Goal: Navigation & Orientation: Go to known website

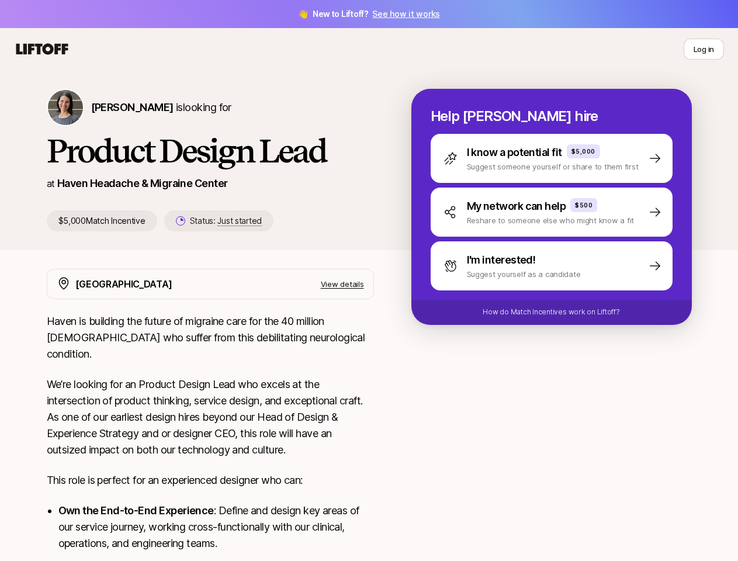
click at [42, 49] on icon at bounding box center [42, 49] width 56 height 16
click at [704, 49] on button "Log in" at bounding box center [704, 49] width 40 height 21
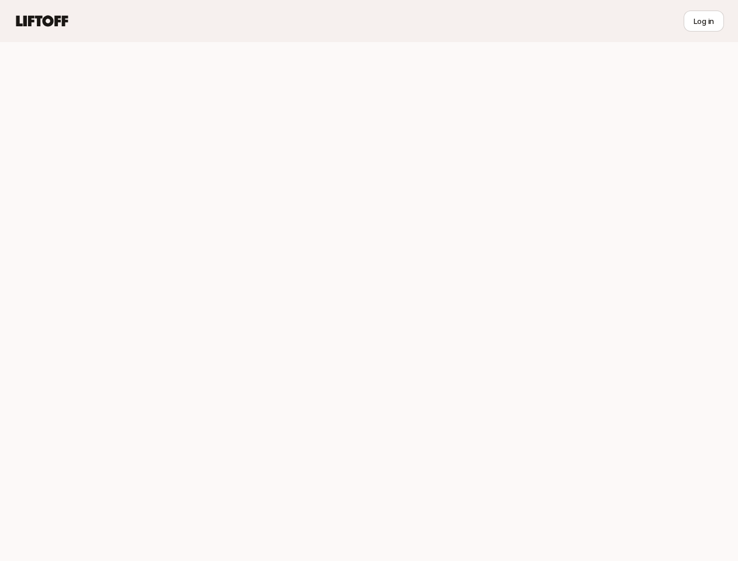
click at [566, 158] on div at bounding box center [369, 301] width 738 height 519
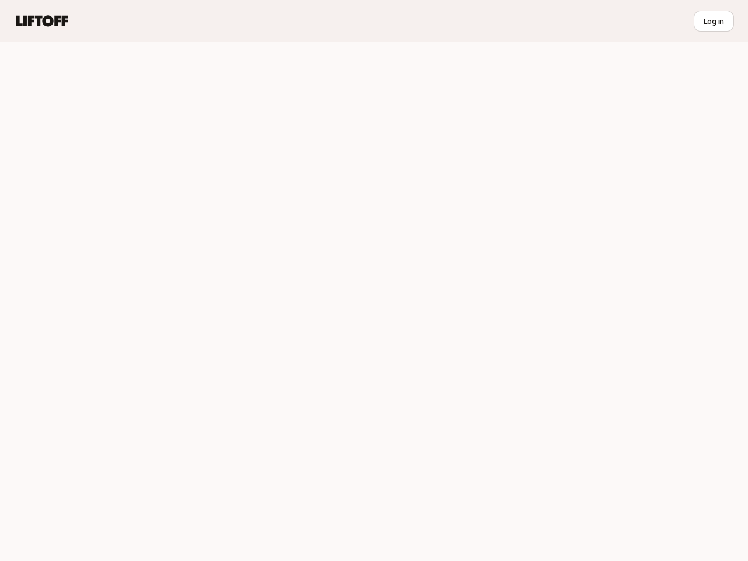
click at [566, 212] on div at bounding box center [374, 301] width 748 height 519
click at [566, 266] on div at bounding box center [374, 301] width 748 height 519
click at [566, 312] on div at bounding box center [374, 301] width 748 height 519
click at [357, 284] on div at bounding box center [374, 301] width 748 height 519
